Goal: Find contact information: Find contact information

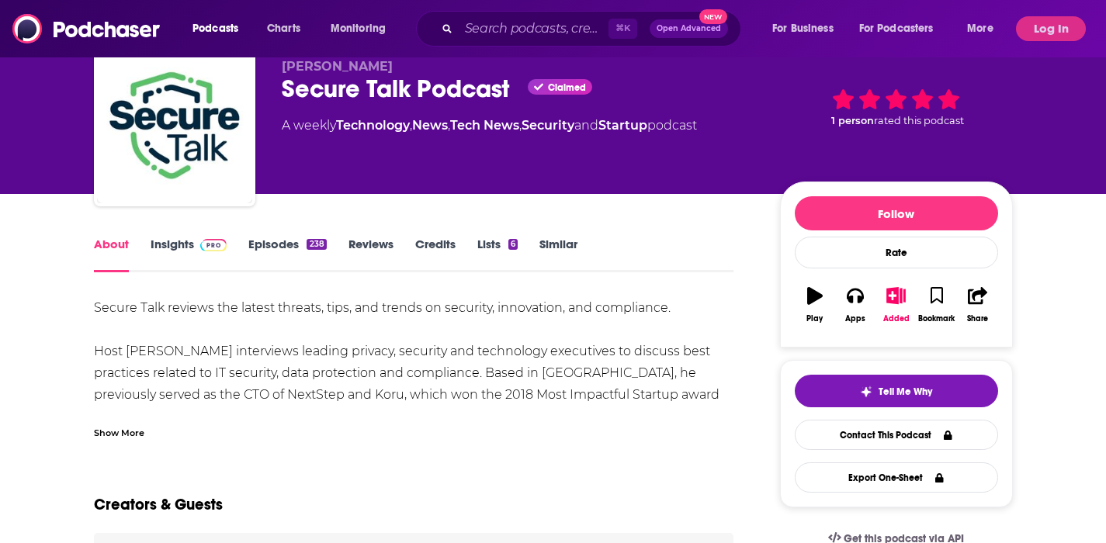
scroll to position [60, 0]
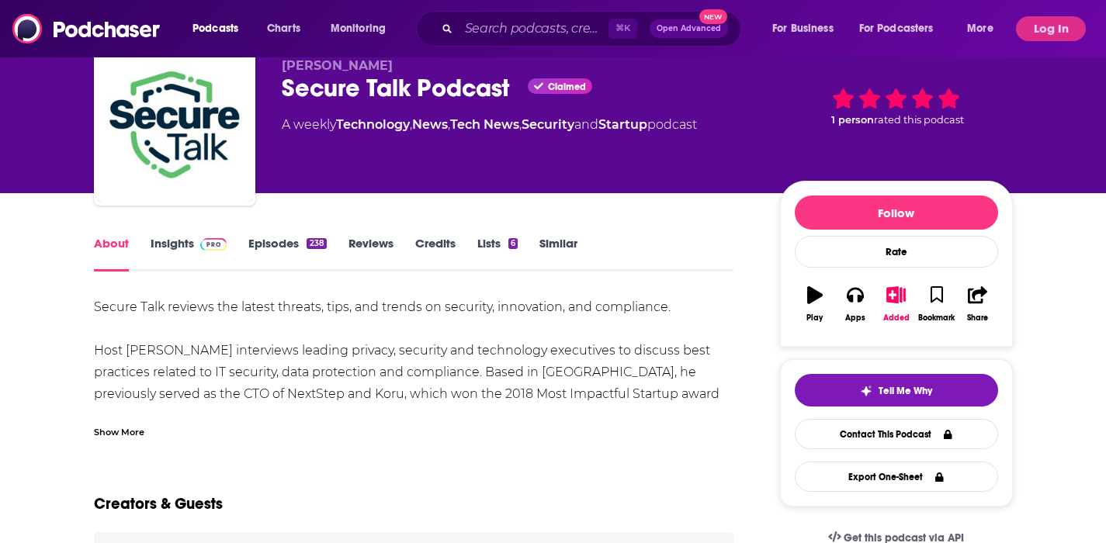
click at [191, 242] on link "Insights" at bounding box center [189, 254] width 77 height 36
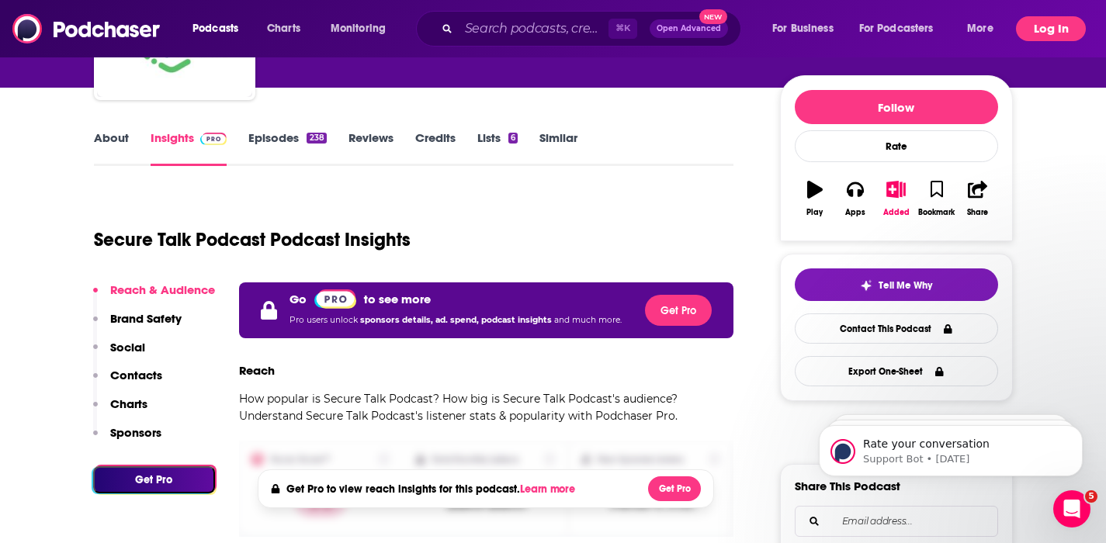
click at [1053, 33] on button "Log In" at bounding box center [1051, 28] width 70 height 25
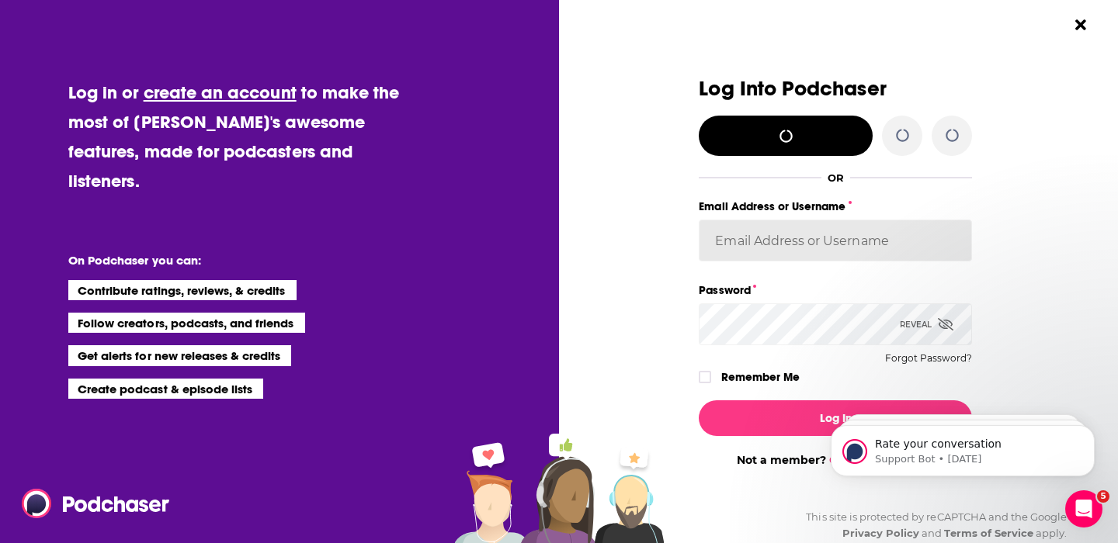
type input "DineRacoma"
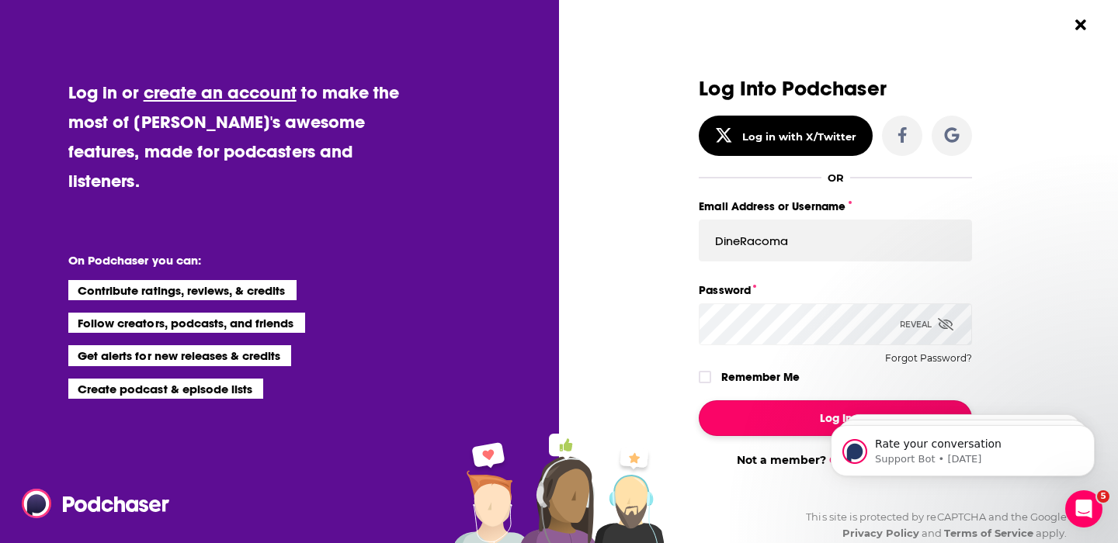
click at [808, 411] on button "Log In" at bounding box center [834, 418] width 273 height 36
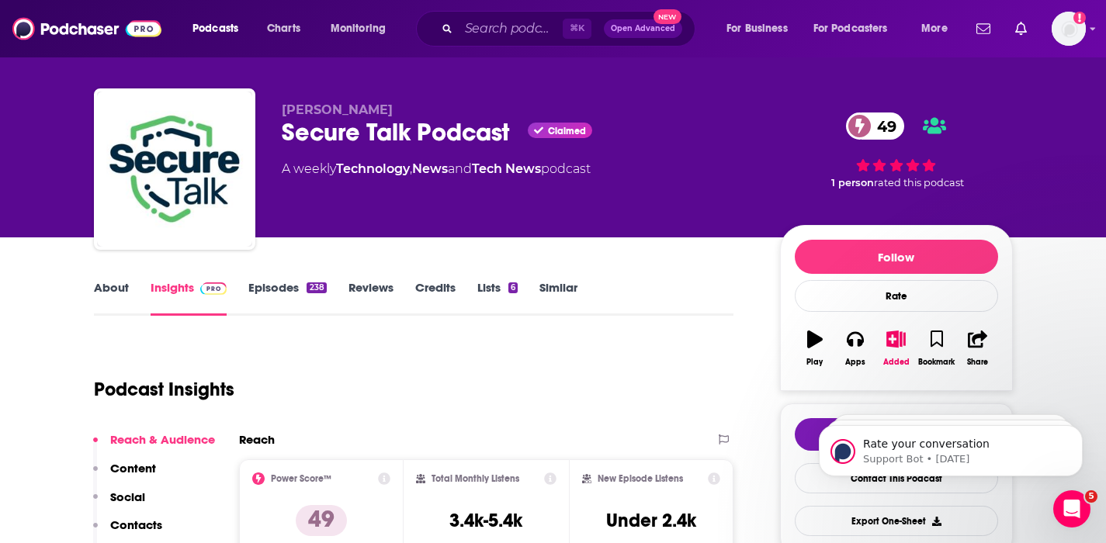
scroll to position [12, 0]
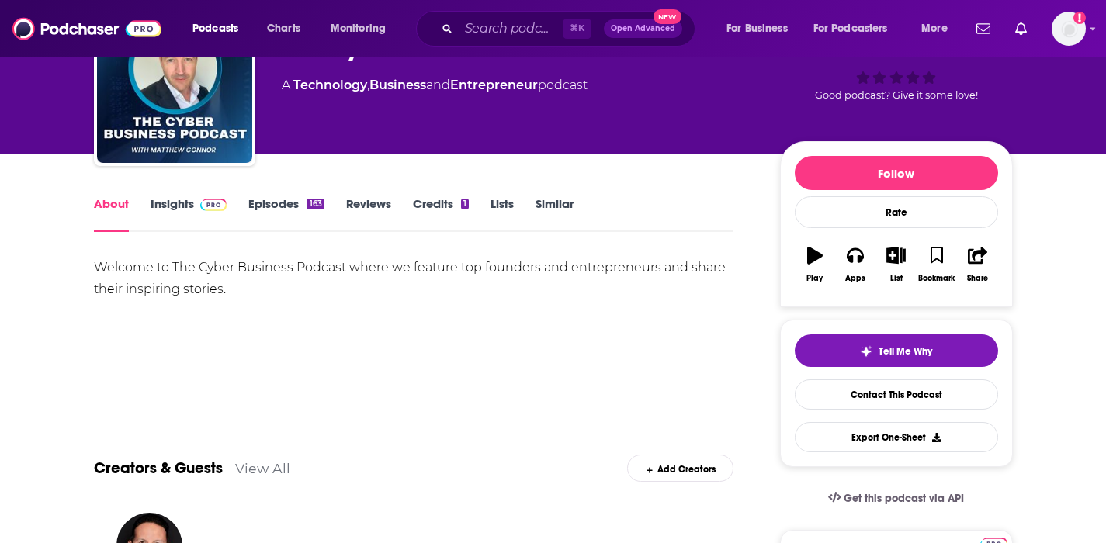
scroll to position [99, 0]
click at [172, 203] on link "Insights" at bounding box center [189, 214] width 77 height 36
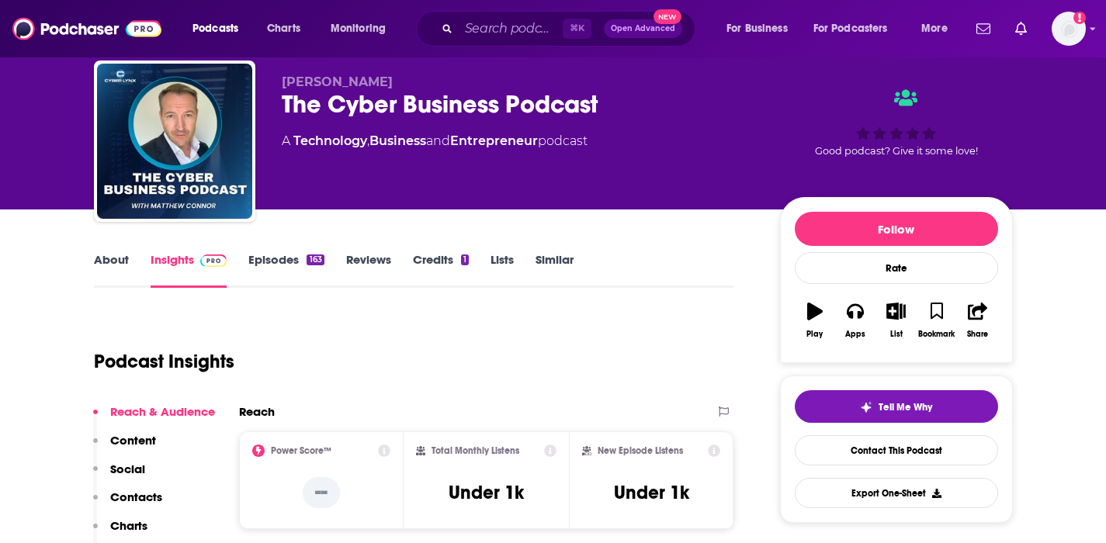
scroll to position [43, 0]
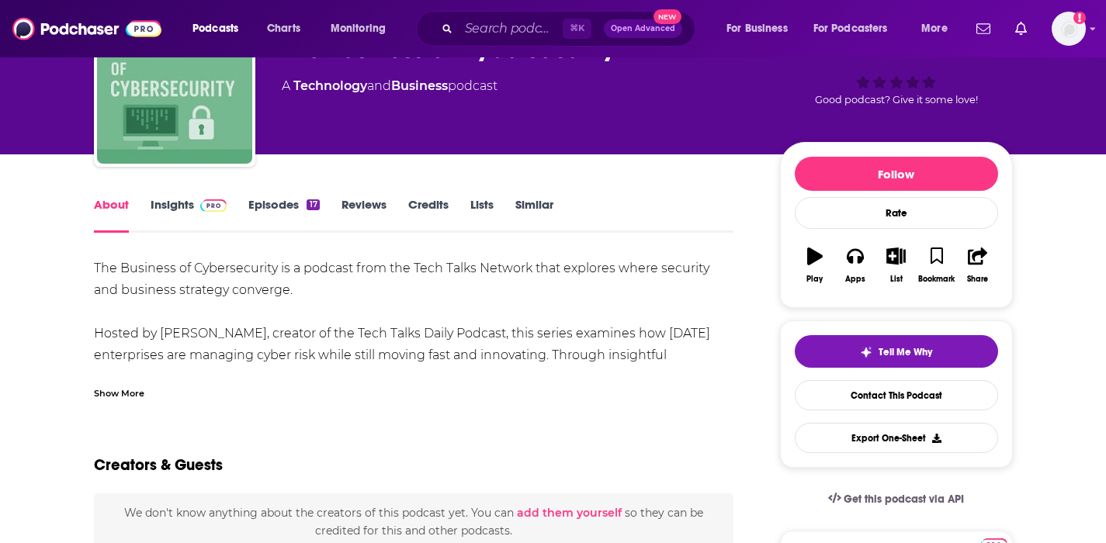
scroll to position [99, 0]
click at [182, 206] on link "Insights" at bounding box center [189, 215] width 77 height 36
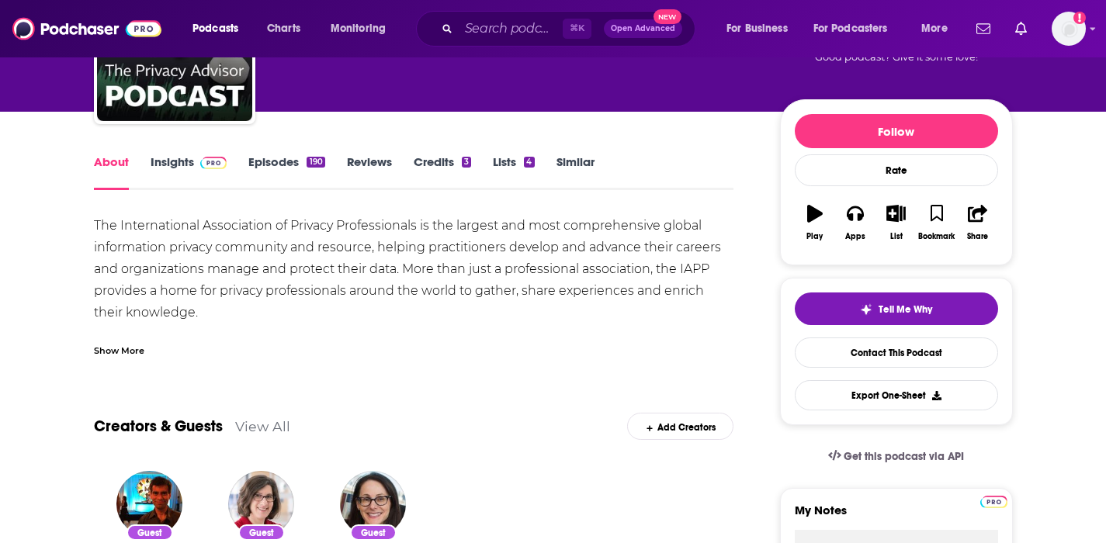
scroll to position [144, 0]
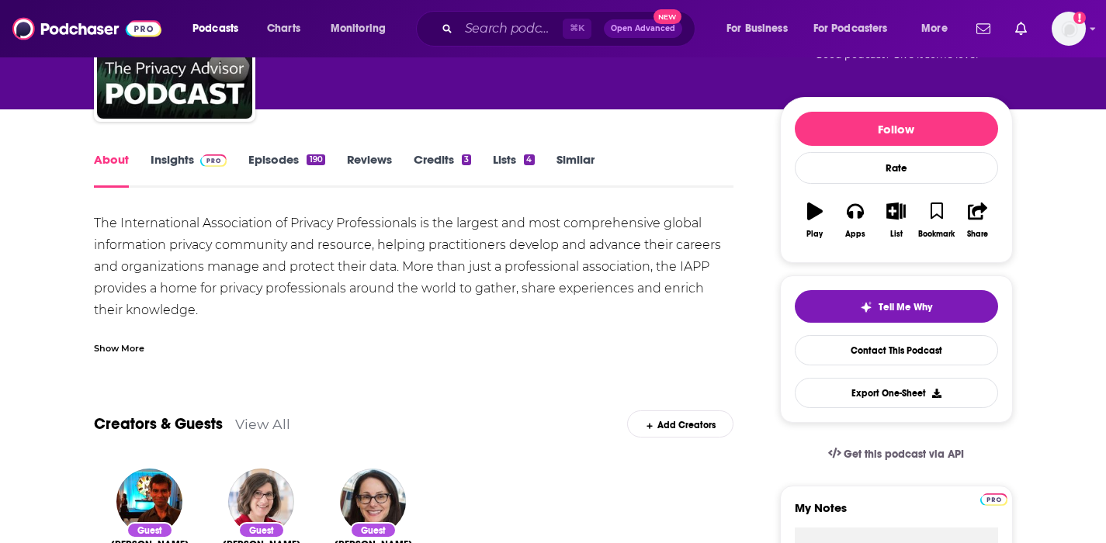
click at [182, 156] on link "Insights" at bounding box center [189, 170] width 77 height 36
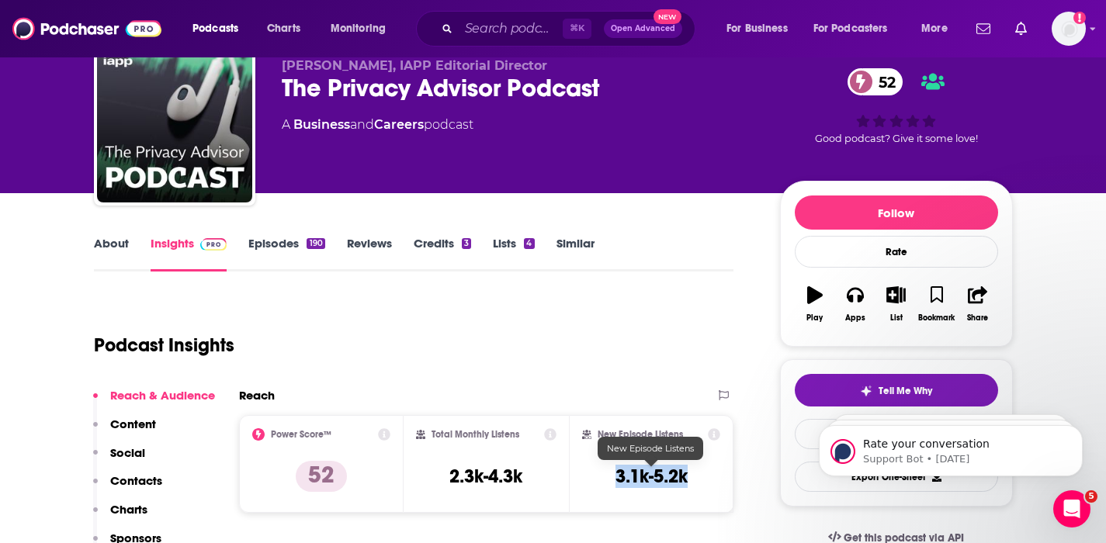
drag, startPoint x: 692, startPoint y: 476, endPoint x: 619, endPoint y: 482, distance: 73.2
click at [619, 482] on div "New Episode Listens 3.1k-5.2k" at bounding box center [651, 463] width 139 height 71
copy h3 "3.1k-5.2k"
click at [146, 477] on p "Contacts" at bounding box center [136, 480] width 52 height 15
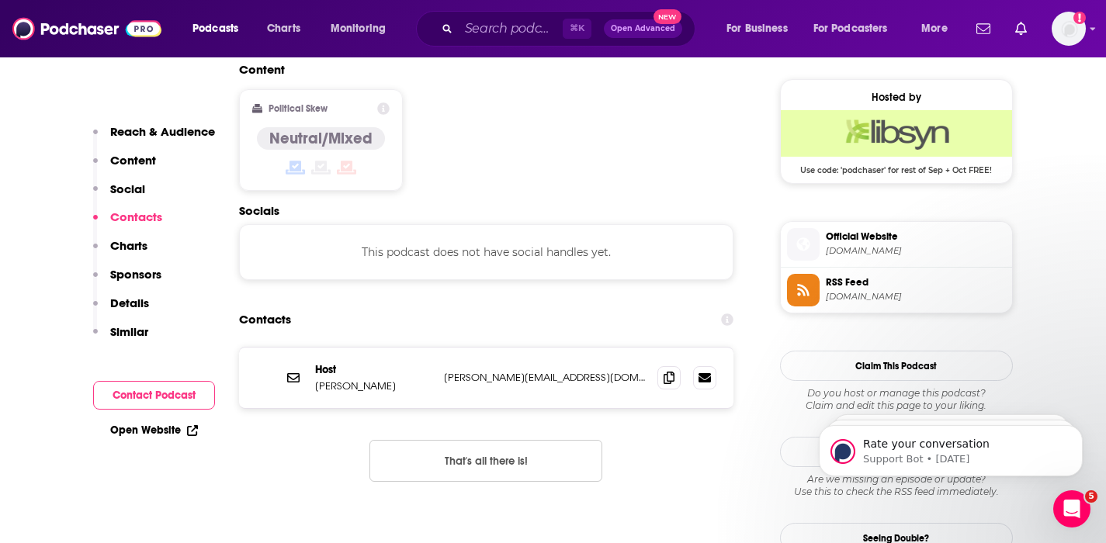
scroll to position [1250, 0]
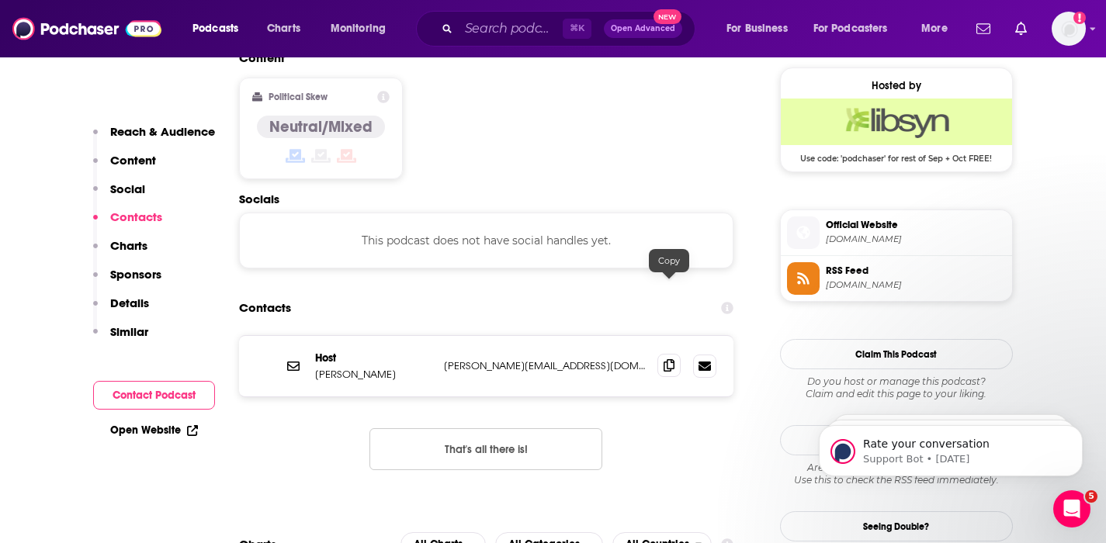
click at [669, 359] on icon at bounding box center [669, 365] width 11 height 12
drag, startPoint x: 396, startPoint y: 300, endPoint x: 314, endPoint y: 303, distance: 81.5
click at [315, 368] on p "Jedidiah Bracy" at bounding box center [373, 374] width 116 height 13
copy p "Jedidiah Bracy"
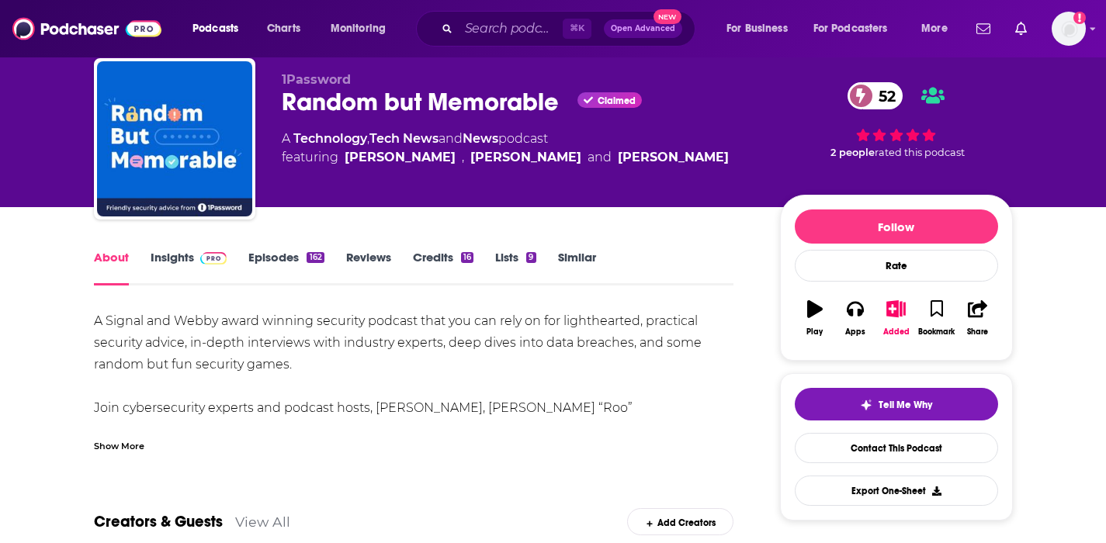
scroll to position [48, 0]
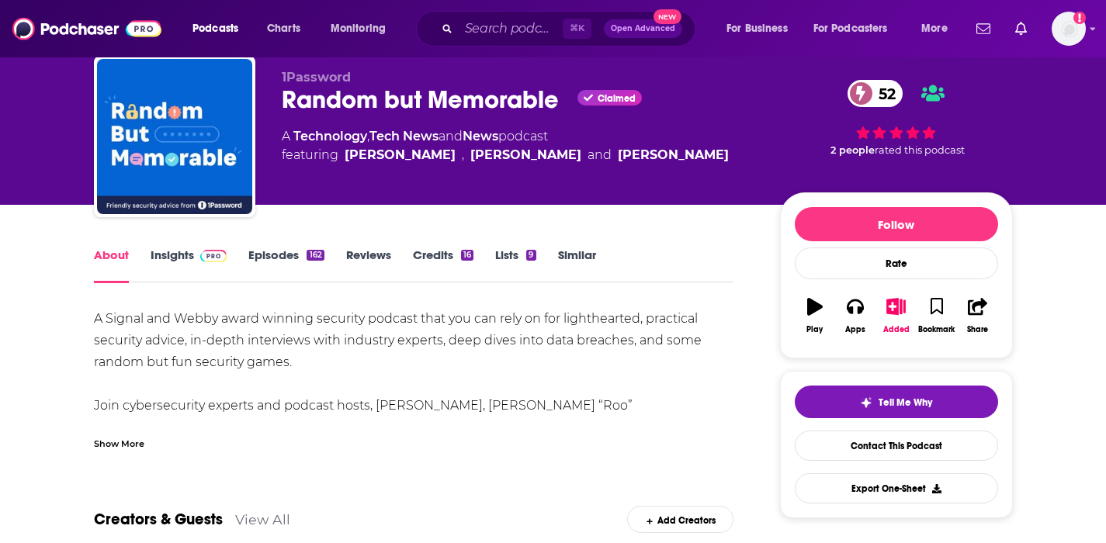
click at [197, 247] on div "About Insights Episodes 162 Reviews Credits 16 Lists 9 Similar" at bounding box center [414, 264] width 640 height 38
click at [183, 255] on link "Insights" at bounding box center [189, 266] width 77 height 36
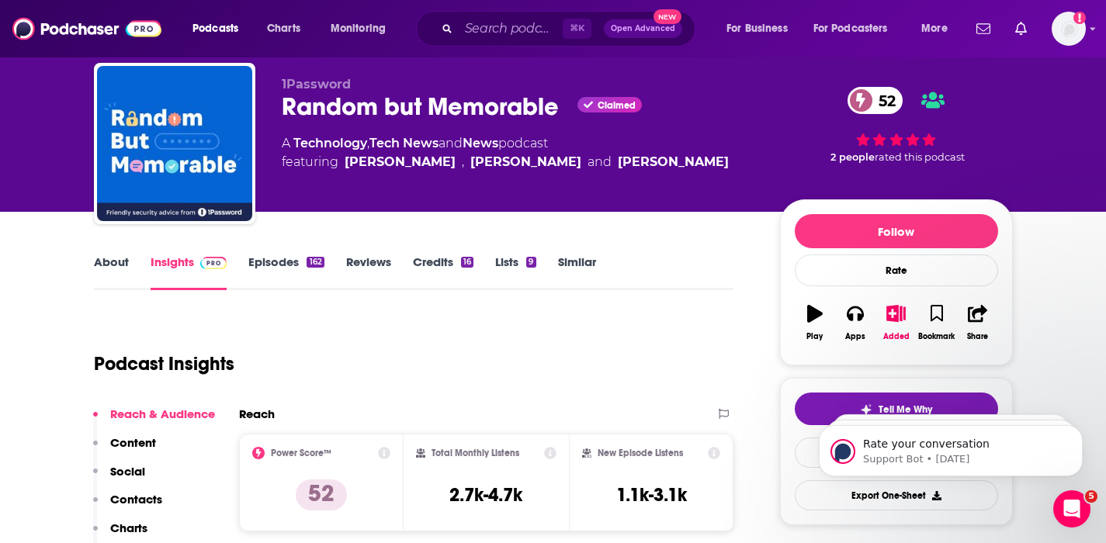
scroll to position [42, 0]
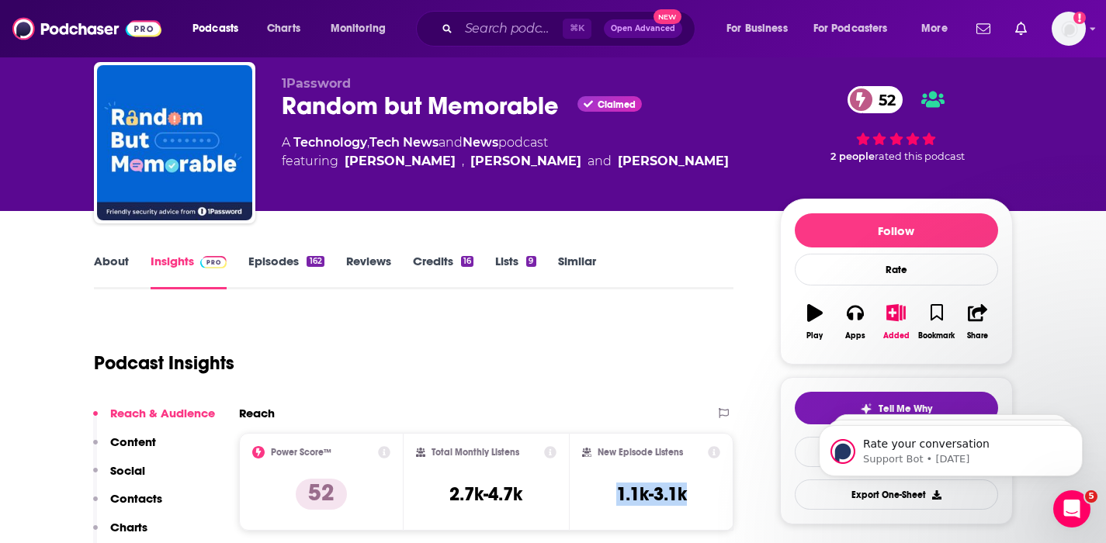
drag, startPoint x: 695, startPoint y: 496, endPoint x: 609, endPoint y: 503, distance: 86.4
click at [609, 503] on div "New Episode Listens 1.1k-3.1k" at bounding box center [651, 481] width 139 height 71
copy h3 "1.1k-3.1k"
click at [139, 496] on p "Contacts" at bounding box center [136, 498] width 52 height 15
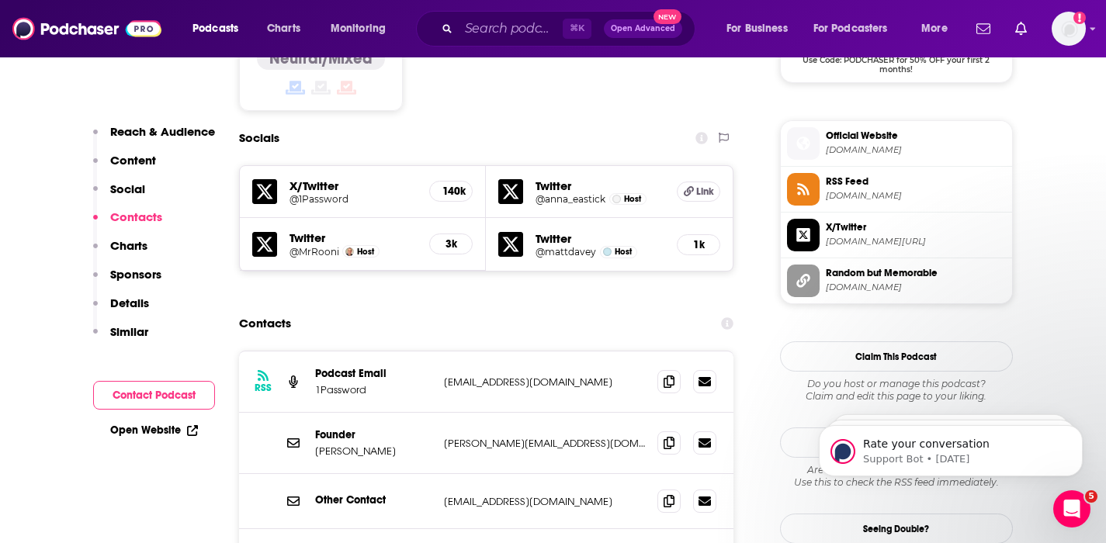
scroll to position [1354, 0]
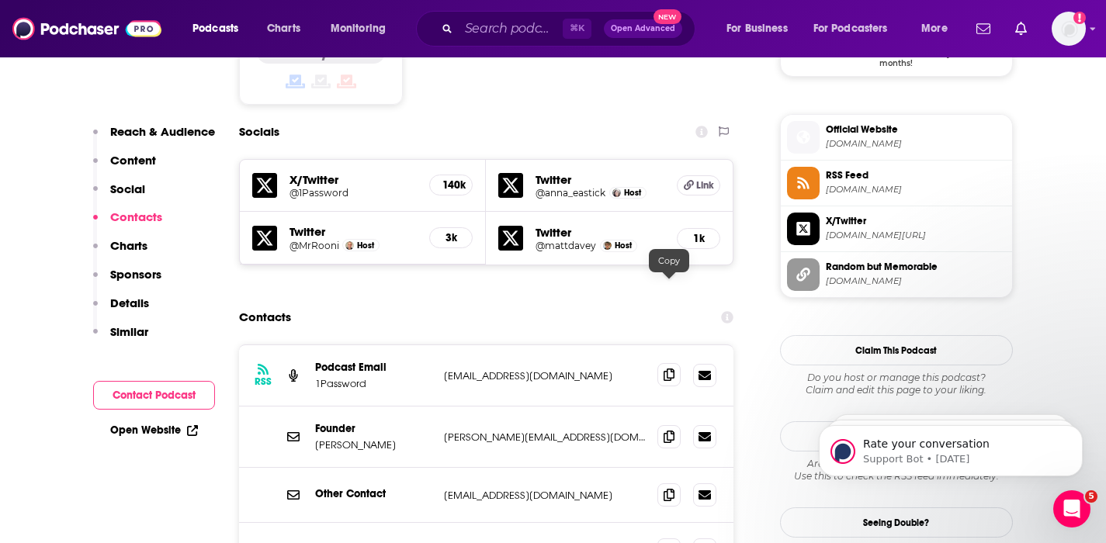
click at [671, 369] on icon at bounding box center [669, 375] width 11 height 12
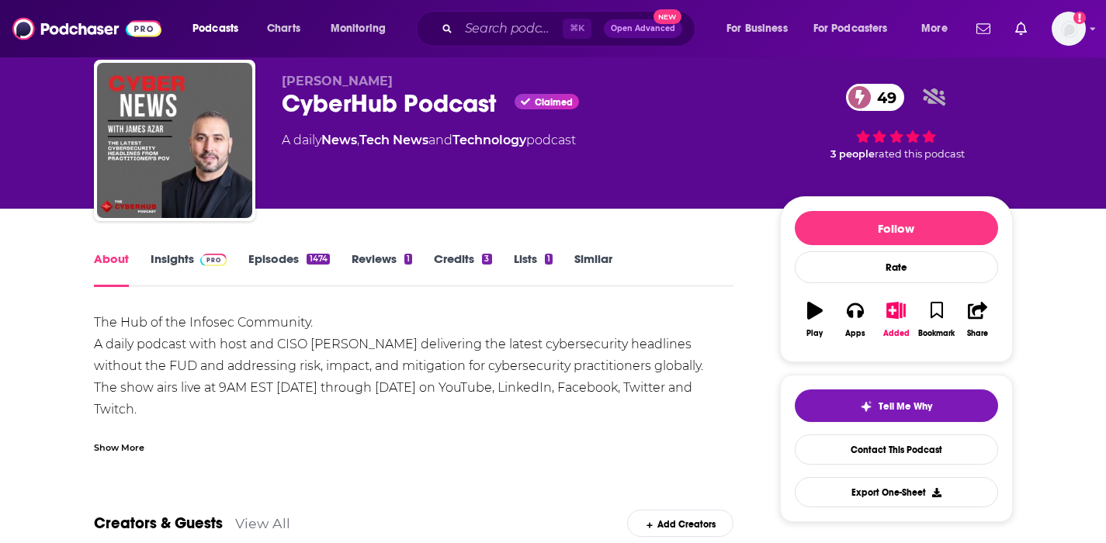
scroll to position [44, 0]
click at [177, 257] on link "Insights" at bounding box center [189, 269] width 77 height 36
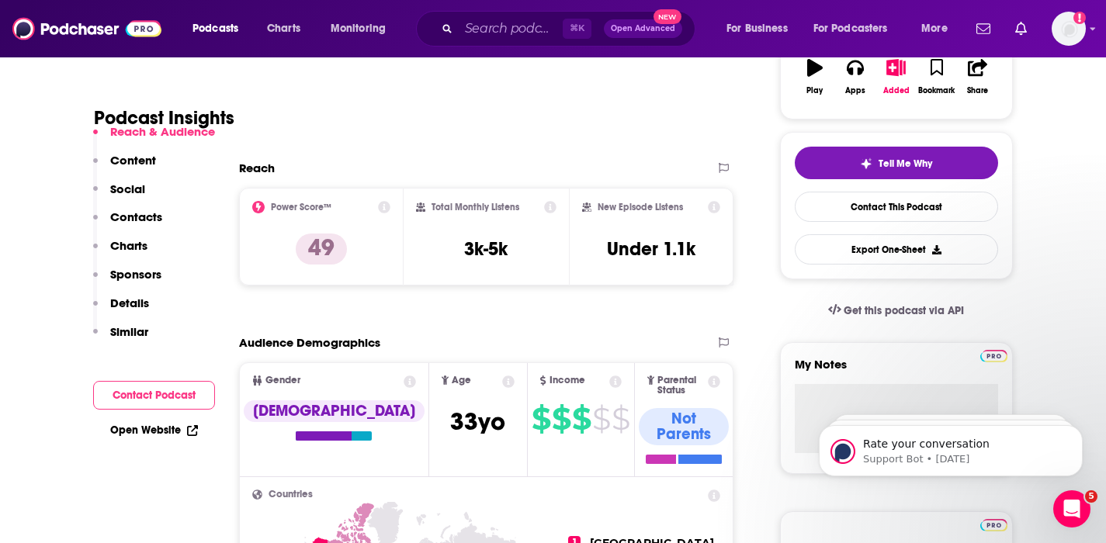
scroll to position [294, 0]
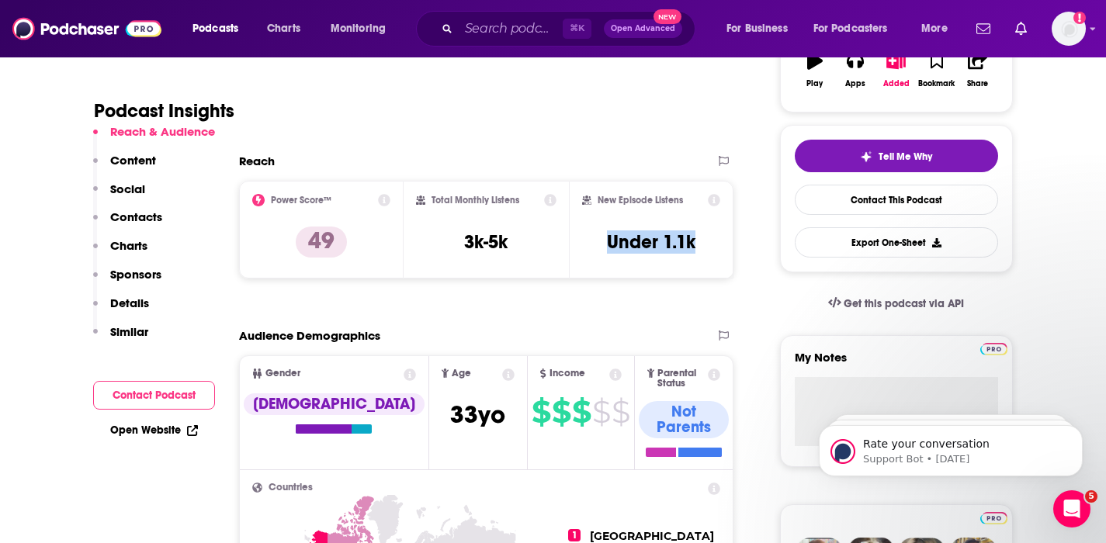
drag, startPoint x: 695, startPoint y: 241, endPoint x: 602, endPoint y: 248, distance: 92.6
click at [602, 248] on div "New Episode Listens Under 1.1k" at bounding box center [651, 229] width 139 height 71
copy h3 "Under 1.1k"
click at [140, 221] on p "Contacts" at bounding box center [136, 217] width 52 height 15
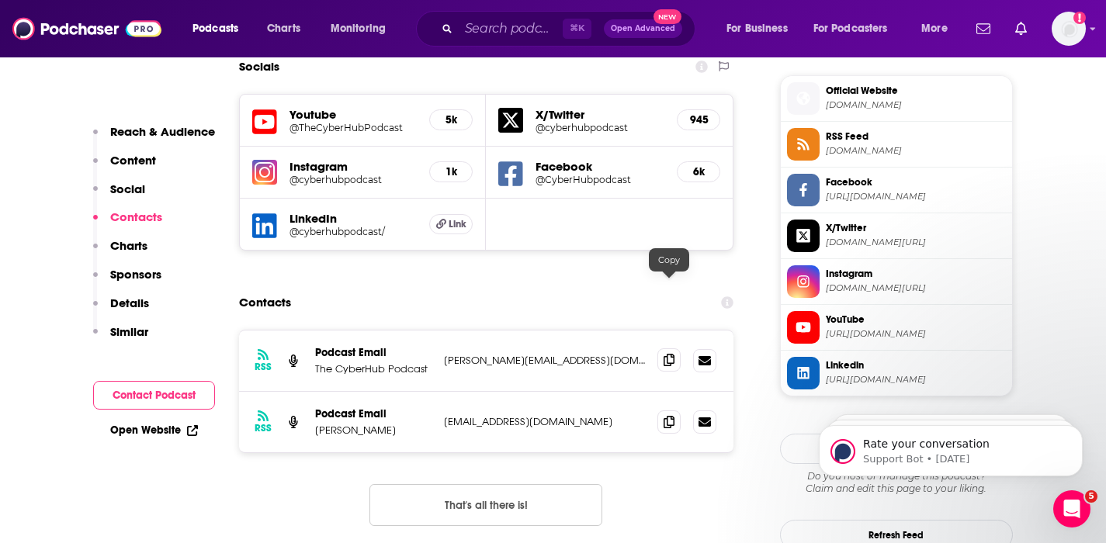
click at [667, 354] on icon at bounding box center [669, 360] width 11 height 12
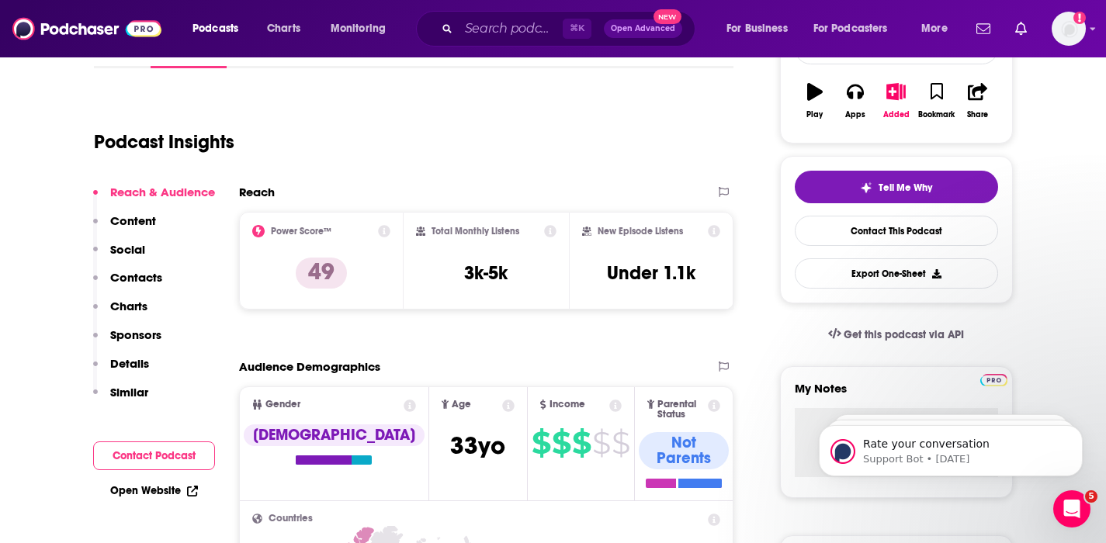
scroll to position [266, 0]
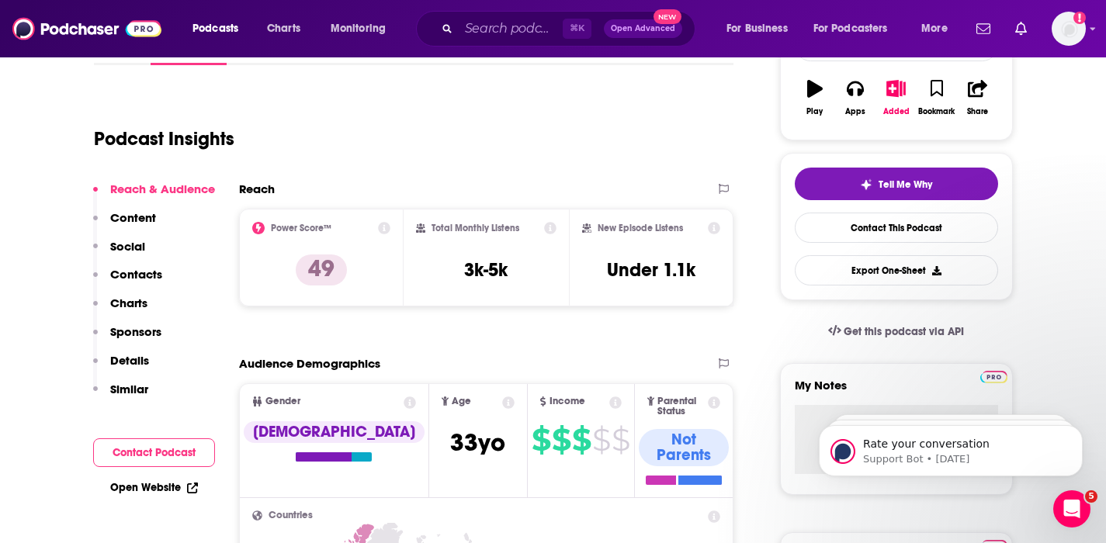
click at [129, 270] on p "Contacts" at bounding box center [136, 274] width 52 height 15
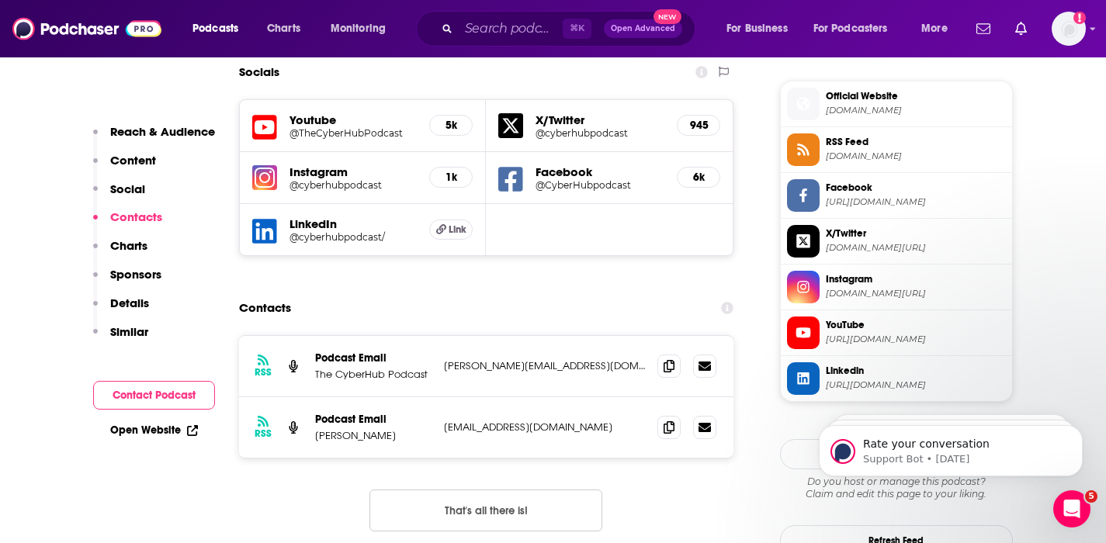
scroll to position [1384, 0]
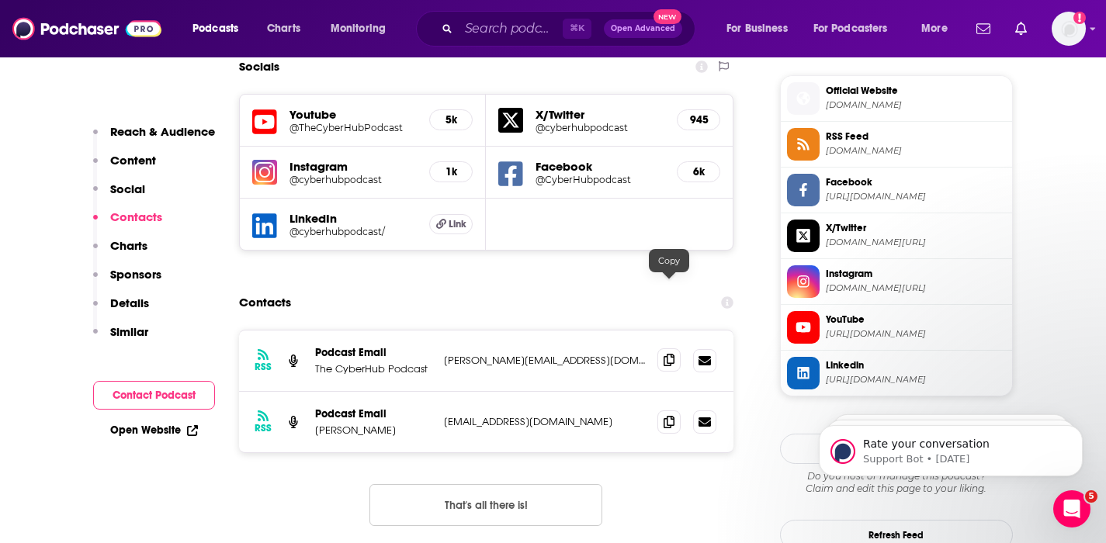
click at [662, 348] on span at bounding box center [668, 359] width 23 height 23
